Goal: Book appointment/travel/reservation

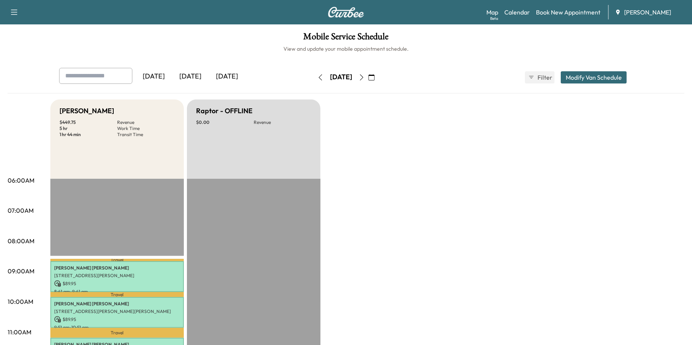
click at [374, 75] on icon "button" at bounding box center [371, 77] width 6 height 6
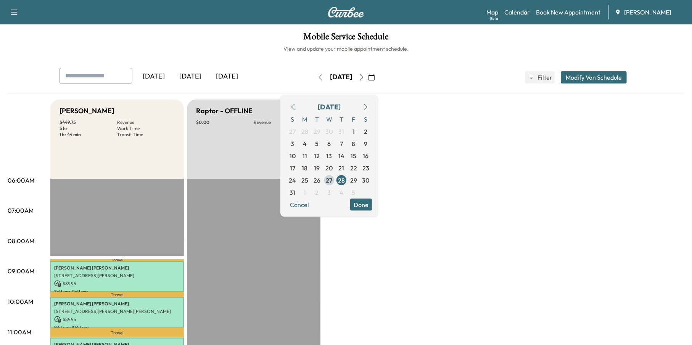
click at [332, 180] on span "27" at bounding box center [329, 179] width 6 height 9
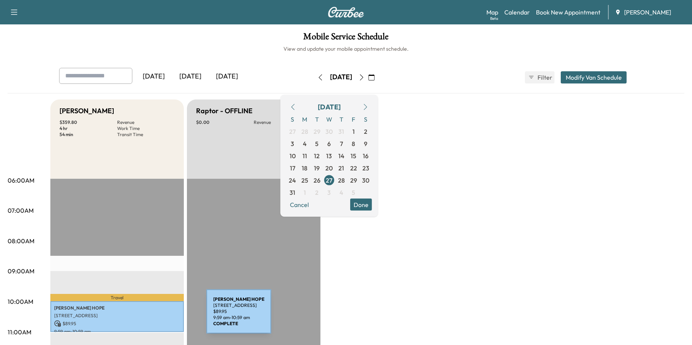
click at [149, 316] on p "[STREET_ADDRESS]" at bounding box center [117, 316] width 126 height 6
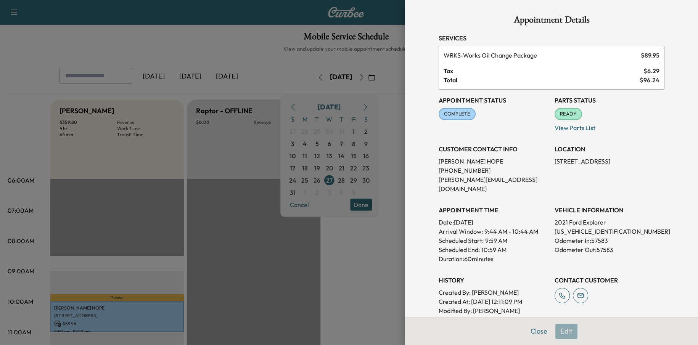
click at [268, 277] on div at bounding box center [349, 172] width 698 height 345
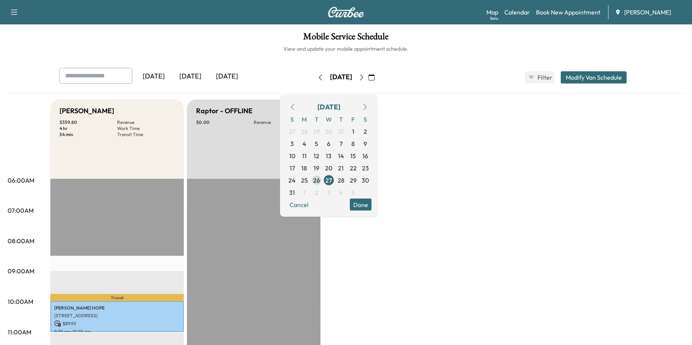
click at [320, 178] on span "26" at bounding box center [316, 179] width 7 height 9
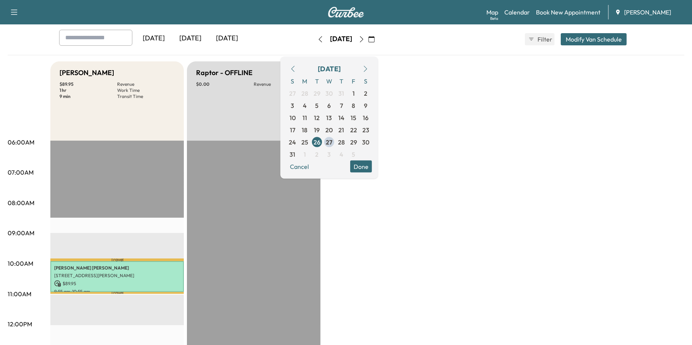
scroll to position [38, 0]
click at [357, 144] on span "29" at bounding box center [353, 141] width 7 height 9
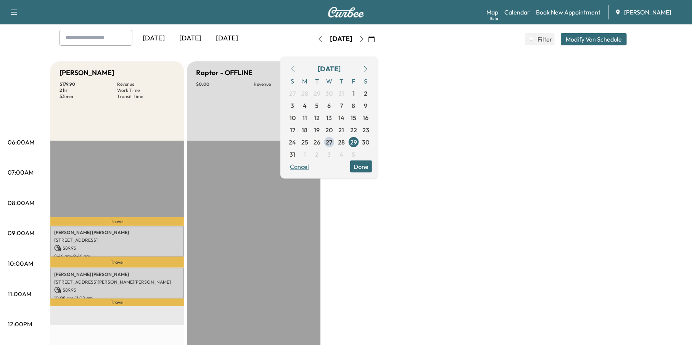
scroll to position [38, 0]
click at [345, 141] on span "28" at bounding box center [341, 141] width 7 height 9
